Goal: Information Seeking & Learning: Find specific fact

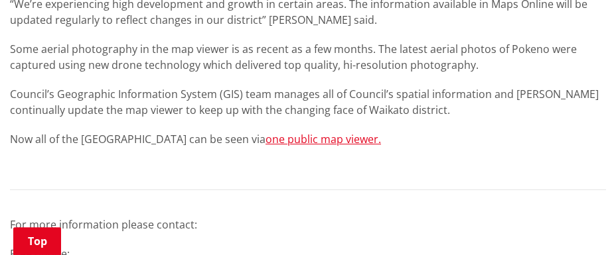
scroll to position [623, 0]
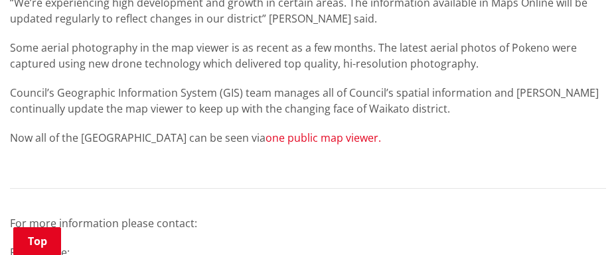
click at [305, 143] on link "one public map viewer." at bounding box center [322, 138] width 115 height 15
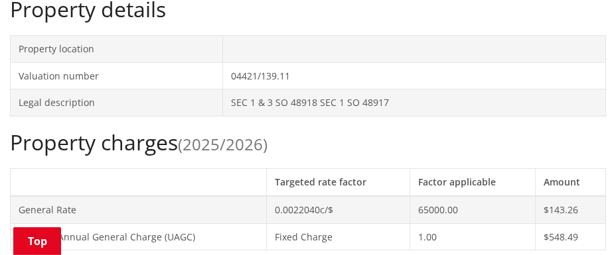
scroll to position [346, 0]
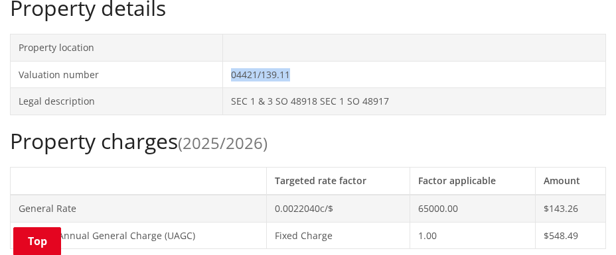
drag, startPoint x: 292, startPoint y: 76, endPoint x: 230, endPoint y: 76, distance: 61.7
click at [230, 76] on td "04421/139.11" at bounding box center [414, 74] width 383 height 27
copy td "04421/139.11"
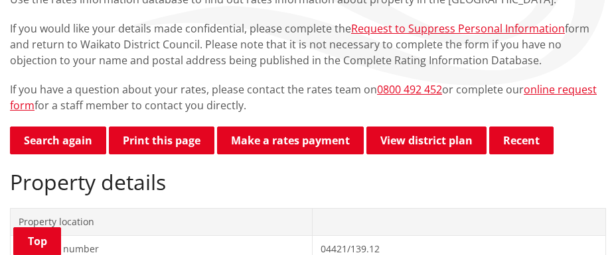
scroll to position [138, 0]
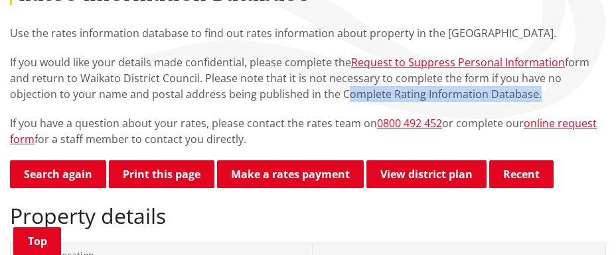
drag, startPoint x: 482, startPoint y: 96, endPoint x: 289, endPoint y: 97, distance: 192.4
click at [289, 97] on p "If you would like your details made confidential, please complete the Request t…" at bounding box center [308, 78] width 596 height 48
copy p "Complete Rating Information Database"
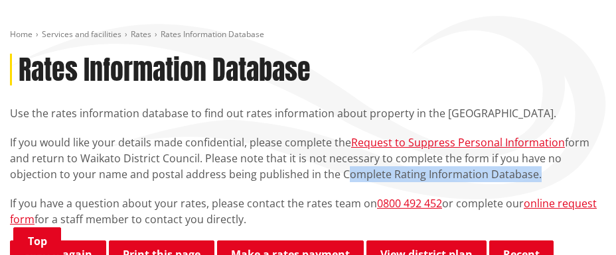
scroll to position [0, 0]
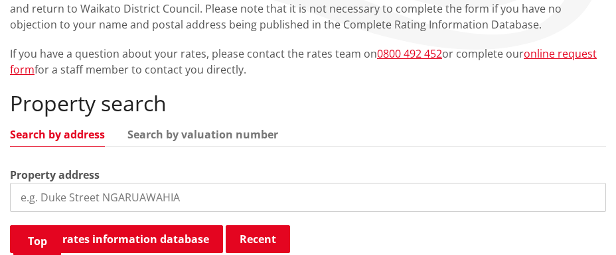
scroll to position [277, 0]
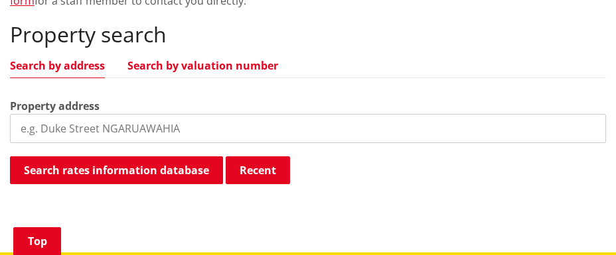
click at [205, 66] on link "Search by valuation number" at bounding box center [202, 65] width 151 height 11
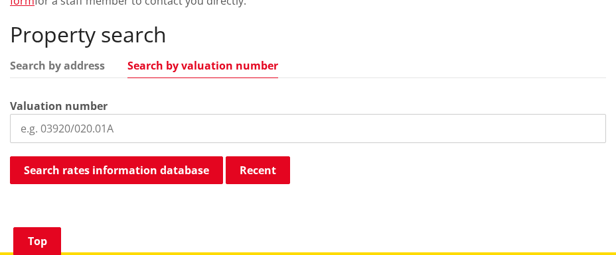
click at [137, 119] on input "search" at bounding box center [308, 128] width 596 height 29
paste input "04421/139.11"
type input "04421/139.11"
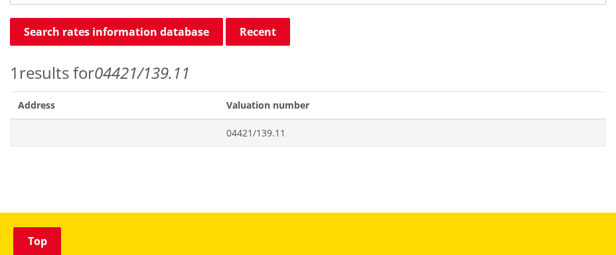
scroll to position [484, 0]
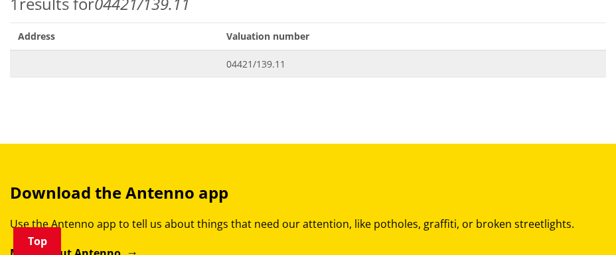
click at [253, 60] on span "04421/139.11" at bounding box center [412, 64] width 372 height 13
